Goal: Task Accomplishment & Management: Use online tool/utility

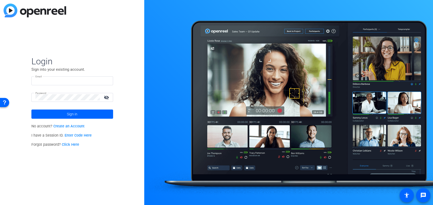
type input "kathleens@glcu.org"
click at [70, 113] on span "Sign in" at bounding box center [72, 114] width 10 height 13
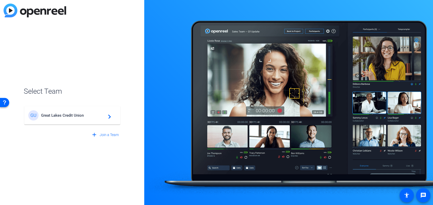
click at [80, 123] on mat-card-content "GU Great Lakes Credit Union navigate_next" at bounding box center [72, 115] width 96 height 18
click at [73, 115] on div "GU Great Lakes Credit Union navigate_next" at bounding box center [72, 113] width 97 height 25
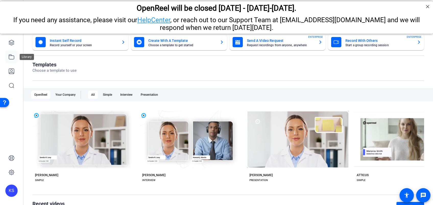
click at [13, 57] on icon at bounding box center [11, 57] width 6 height 6
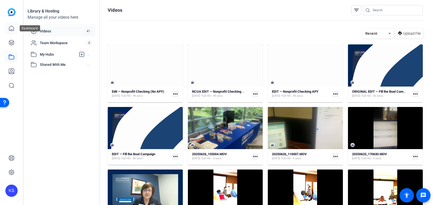
click at [10, 29] on icon at bounding box center [11, 28] width 6 height 6
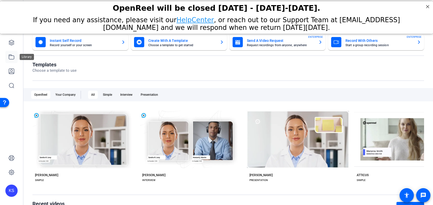
click at [10, 57] on icon at bounding box center [11, 57] width 6 height 6
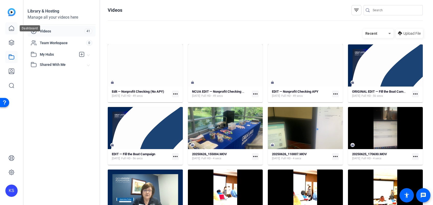
click at [11, 28] on icon at bounding box center [11, 28] width 6 height 6
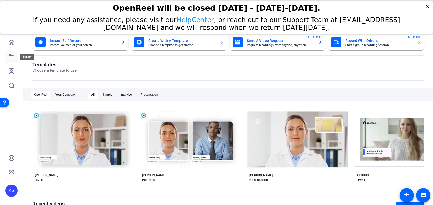
click at [11, 56] on icon at bounding box center [11, 57] width 5 height 5
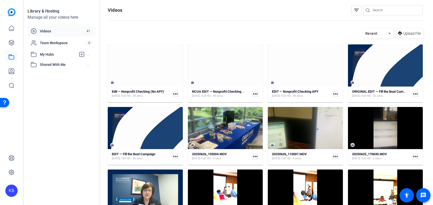
click at [47, 29] on span "Videos" at bounding box center [62, 31] width 44 height 5
click at [11, 41] on icon at bounding box center [11, 43] width 6 height 6
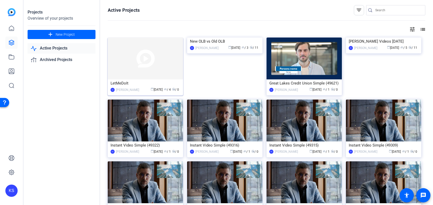
click at [148, 60] on img at bounding box center [145, 59] width 75 height 42
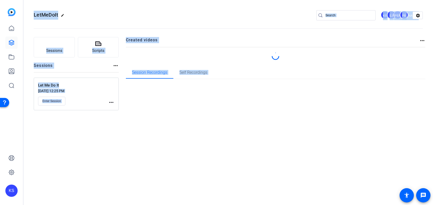
click at [148, 60] on div "LetMeDoIt edit KS EJ JO PB settings Sessions Scripts Sessions more_horiz Let Me…" at bounding box center [228, 102] width 410 height 205
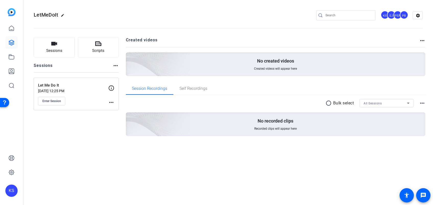
drag, startPoint x: 148, startPoint y: 60, endPoint x: 250, endPoint y: 15, distance: 111.5
click at [250, 15] on div "LetMeDoIt edit KS EJ JO PB settings" at bounding box center [228, 15] width 389 height 8
click at [55, 100] on span "Enter Session" at bounding box center [51, 101] width 19 height 4
click at [11, 54] on icon at bounding box center [11, 57] width 6 height 6
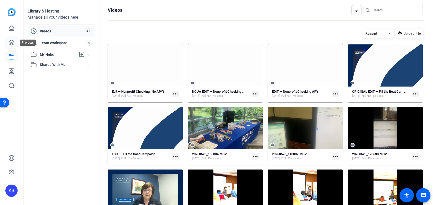
click at [14, 41] on icon at bounding box center [11, 43] width 6 height 6
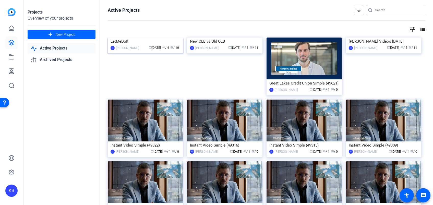
click at [159, 38] on img at bounding box center [145, 38] width 75 height 0
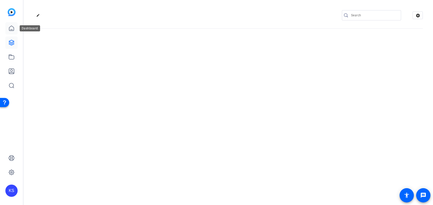
click at [13, 29] on icon at bounding box center [11, 28] width 6 height 6
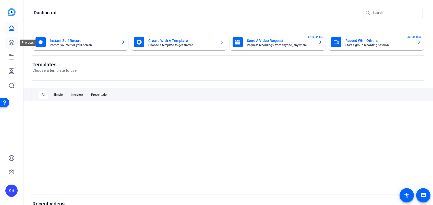
click at [11, 42] on icon at bounding box center [11, 43] width 6 height 6
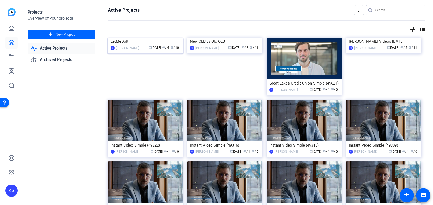
click at [154, 38] on img at bounding box center [145, 38] width 75 height 0
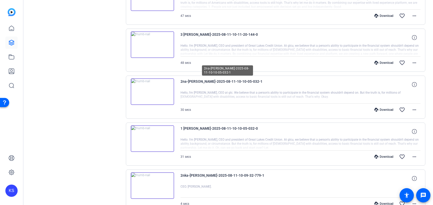
scroll to position [55, 0]
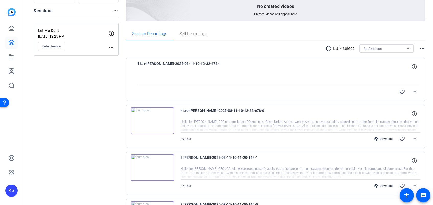
click at [152, 119] on img at bounding box center [152, 121] width 43 height 27
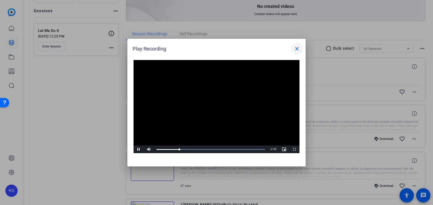
click at [296, 49] on mat-icon "close" at bounding box center [297, 49] width 6 height 6
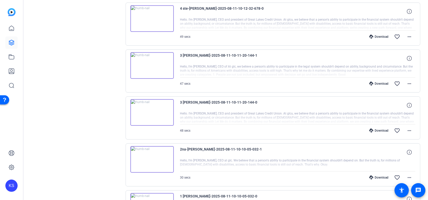
scroll to position [157, 0]
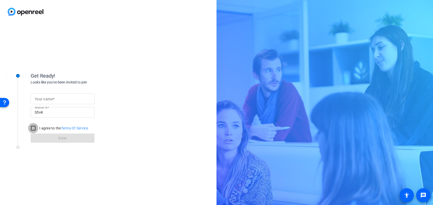
click at [34, 127] on input "I agree to the Terms Of Service" at bounding box center [33, 128] width 10 height 10
checkbox input "true"
click at [58, 138] on form "Your name Session ID S5vK I agree to the Terms Of Service Enter" at bounding box center [63, 117] width 64 height 52
click at [51, 99] on mat-label "Your name" at bounding box center [44, 99] width 18 height 4
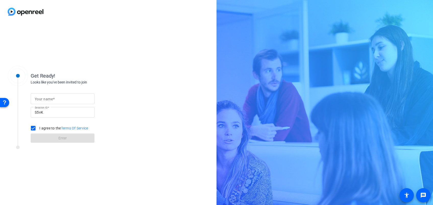
click at [51, 99] on input "Your name" at bounding box center [63, 99] width 56 height 6
type input "[PERSON_NAME]"
click at [57, 138] on span at bounding box center [63, 138] width 64 height 12
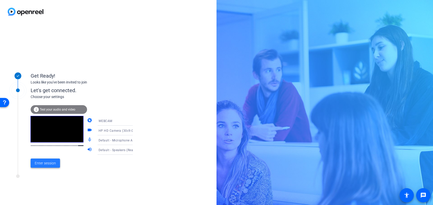
click at [42, 163] on span "Enter session" at bounding box center [45, 163] width 21 height 5
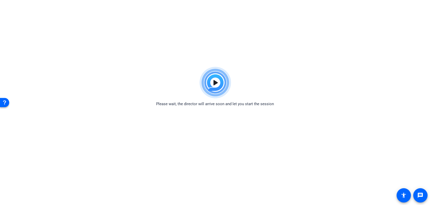
click at [213, 85] on img at bounding box center [215, 82] width 38 height 37
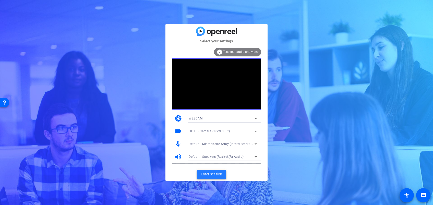
click at [214, 174] on span "Enter session" at bounding box center [211, 174] width 21 height 5
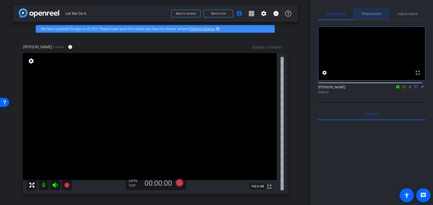
click at [370, 13] on span "Teleprompter" at bounding box center [371, 14] width 21 height 4
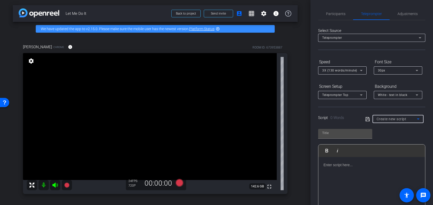
click at [401, 118] on span "Create new script" at bounding box center [392, 119] width 30 height 4
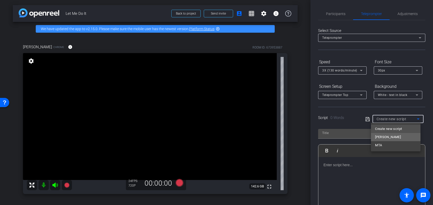
click at [386, 136] on mat-option "Steve" at bounding box center [395, 137] width 49 height 8
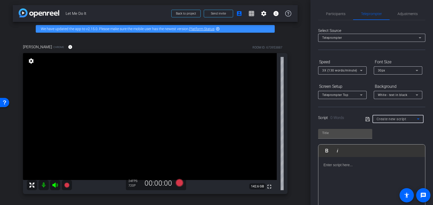
type input "Steve"
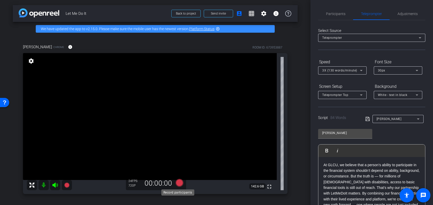
click at [178, 182] on icon at bounding box center [180, 183] width 8 height 8
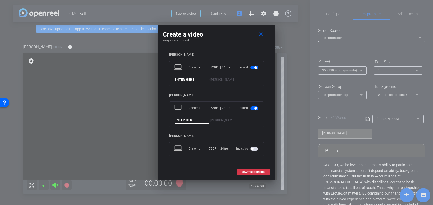
click at [121, 175] on div at bounding box center [216, 102] width 433 height 205
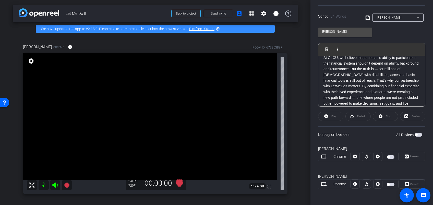
scroll to position [7, 0]
click at [342, 134] on div "Display on Devices All Devices" at bounding box center [371, 134] width 107 height 17
click at [415, 134] on span "button" at bounding box center [416, 135] width 3 height 3
click at [178, 184] on icon at bounding box center [180, 183] width 8 height 8
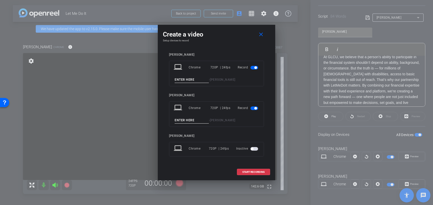
click at [197, 78] on input at bounding box center [192, 80] width 34 height 6
click at [251, 172] on span "START RECORDING" at bounding box center [253, 172] width 22 height 3
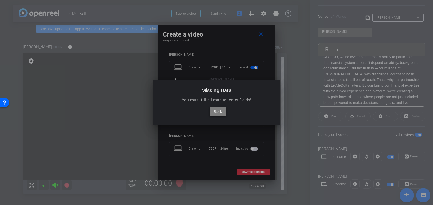
click at [218, 111] on span "Back" at bounding box center [218, 112] width 8 height 6
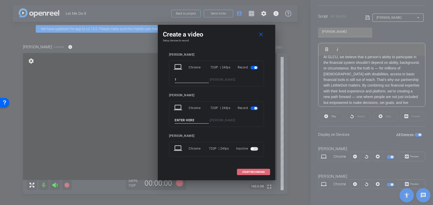
click at [247, 172] on span "START RECORDING" at bounding box center [253, 172] width 22 height 3
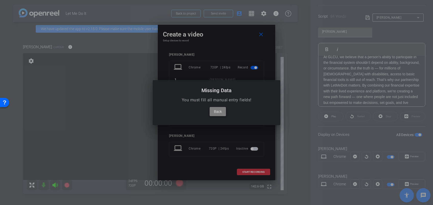
click at [219, 111] on span "Back" at bounding box center [218, 112] width 8 height 6
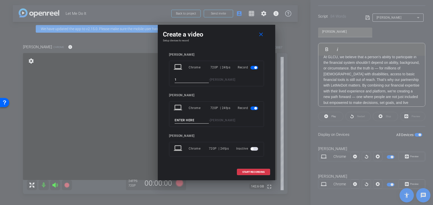
click at [186, 80] on input "1" at bounding box center [192, 80] width 34 height 6
type input "1 Steve"
click at [257, 171] on span "START RECORDING" at bounding box center [253, 172] width 22 height 3
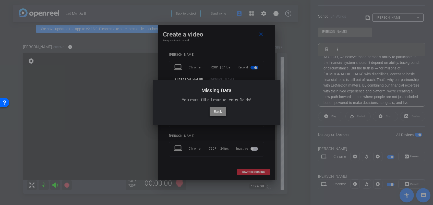
click at [221, 112] on span "Back" at bounding box center [218, 112] width 8 height 6
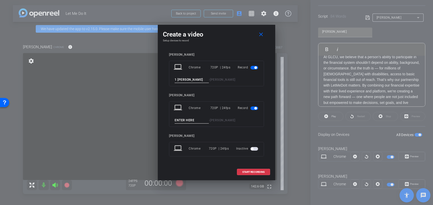
click at [192, 120] on input at bounding box center [192, 120] width 34 height 6
click at [182, 118] on input at bounding box center [192, 120] width 34 height 6
type input "2 Kathleen"
click at [243, 171] on span "START RECORDING" at bounding box center [253, 172] width 22 height 3
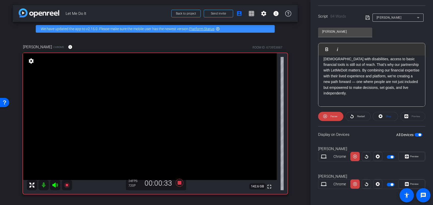
scroll to position [22, 0]
click at [176, 183] on icon at bounding box center [180, 183] width 8 height 8
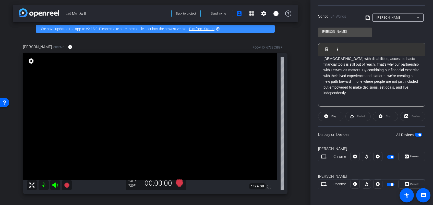
scroll to position [0, 0]
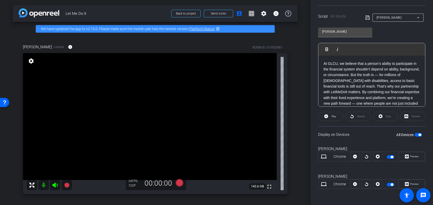
click at [322, 63] on div "At GLCU, we believe that a person’s ability to participate in the financial sys…" at bounding box center [371, 92] width 107 height 73
click at [366, 17] on icon at bounding box center [367, 18] width 5 height 6
click at [178, 183] on icon at bounding box center [180, 183] width 8 height 8
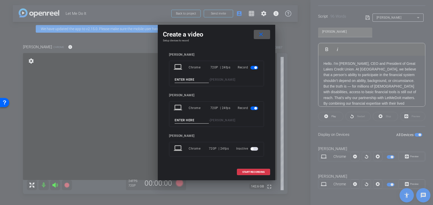
click at [190, 77] on input at bounding box center [192, 80] width 34 height 6
type input "2 steve"
click at [178, 120] on input "2" at bounding box center [192, 120] width 34 height 6
type input "2nka"
click at [251, 169] on span at bounding box center [253, 172] width 33 height 12
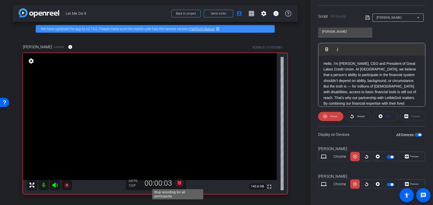
click at [178, 181] on icon at bounding box center [180, 183] width 8 height 8
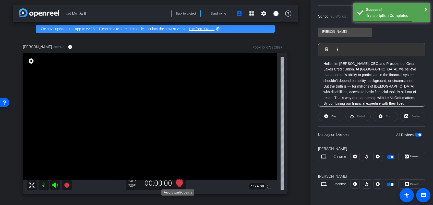
click at [178, 183] on icon at bounding box center [180, 183] width 8 height 8
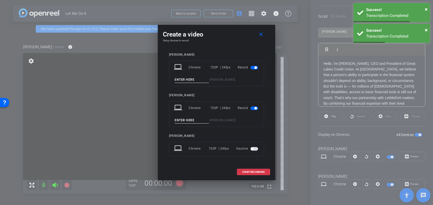
click at [183, 80] on input at bounding box center [192, 80] width 34 height 6
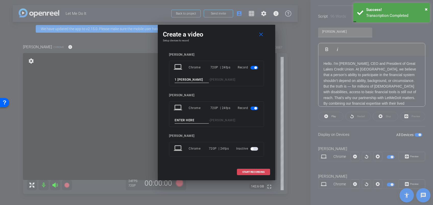
type input "1 steve"
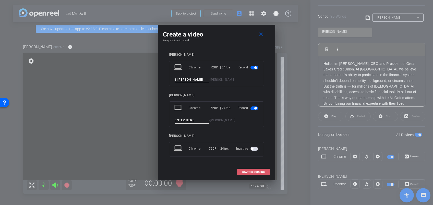
click at [255, 172] on span "START RECORDING" at bounding box center [253, 172] width 22 height 3
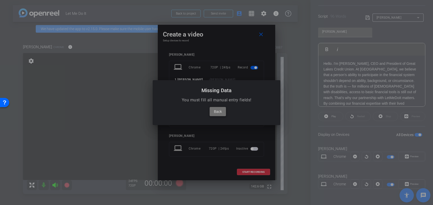
click at [220, 111] on span "Back" at bounding box center [218, 112] width 8 height 6
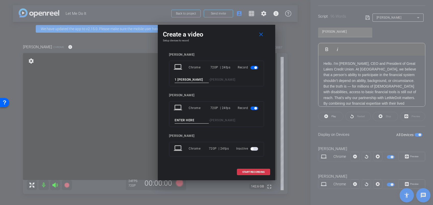
click at [187, 118] on input at bounding box center [192, 120] width 34 height 6
type input "2na"
click at [255, 172] on span "START RECORDING" at bounding box center [253, 172] width 22 height 3
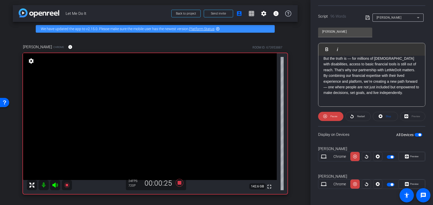
scroll to position [30, 0]
click at [176, 182] on icon at bounding box center [180, 183] width 8 height 8
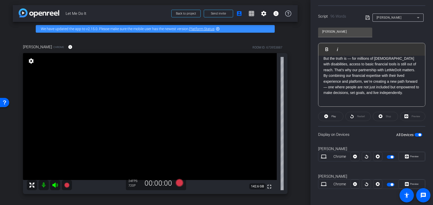
scroll to position [0, 0]
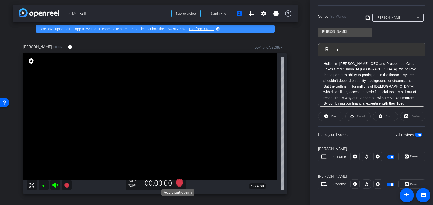
click at [177, 183] on icon at bounding box center [180, 183] width 8 height 8
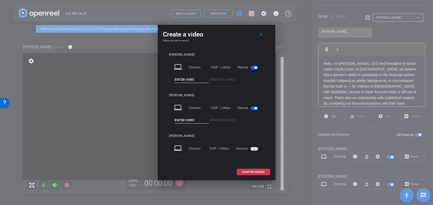
click at [193, 77] on input at bounding box center [192, 80] width 34 height 6
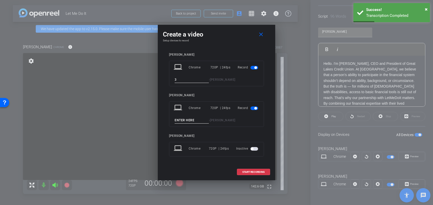
click at [178, 80] on input "3" at bounding box center [192, 80] width 34 height 6
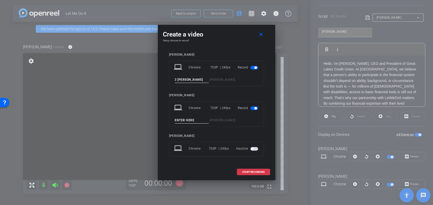
type input "3 steve"
click at [190, 118] on input at bounding box center [192, 120] width 34 height 6
type input "3 steve"
click at [250, 173] on span "START RECORDING" at bounding box center [253, 172] width 22 height 3
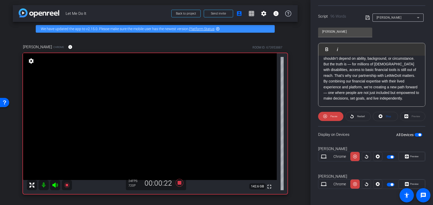
scroll to position [33, 0]
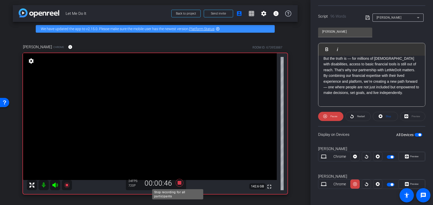
click at [180, 183] on icon at bounding box center [179, 182] width 12 height 9
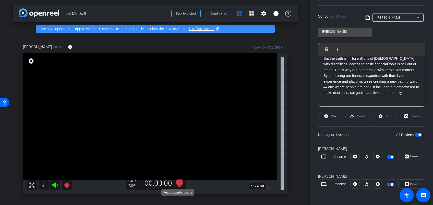
click at [177, 184] on icon at bounding box center [180, 183] width 8 height 8
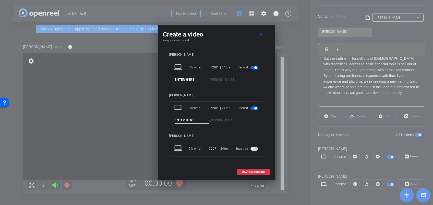
click at [186, 78] on input at bounding box center [192, 80] width 34 height 6
type input "4 ste"
click at [189, 121] on input at bounding box center [192, 120] width 34 height 6
type input "3"
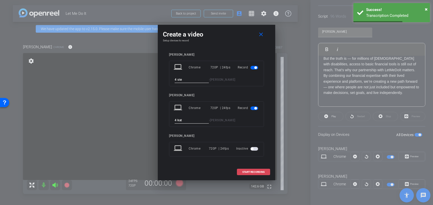
type input "4 kat"
click at [260, 171] on span "START RECORDING" at bounding box center [253, 172] width 22 height 3
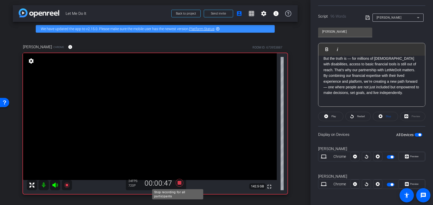
click at [179, 183] on icon at bounding box center [180, 183] width 8 height 8
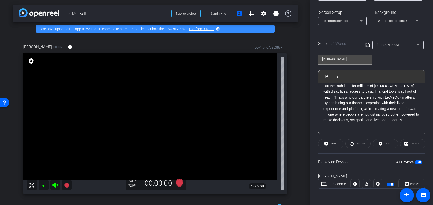
scroll to position [74, 0]
